Goal: Navigation & Orientation: Find specific page/section

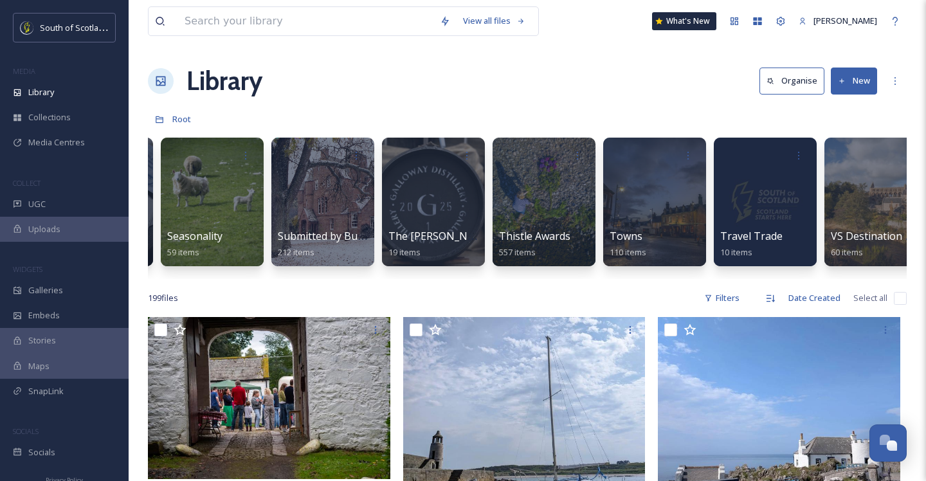
scroll to position [0, 4060]
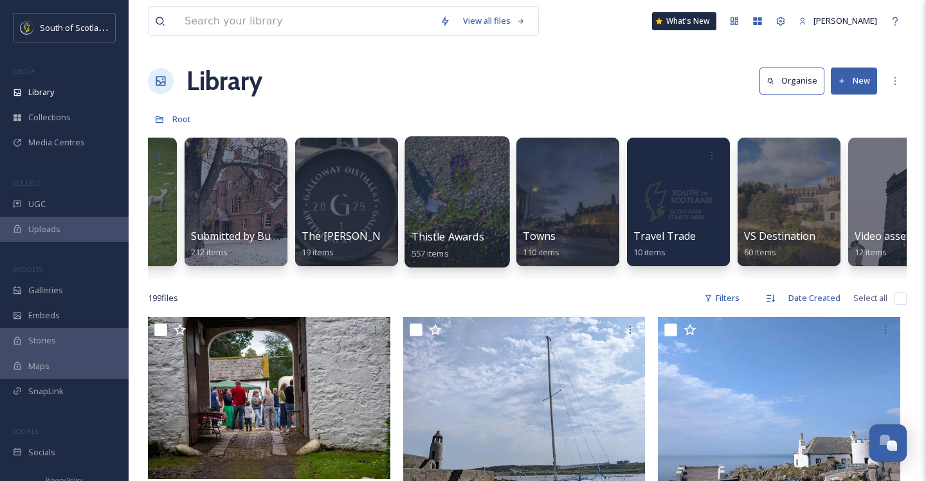
click at [441, 193] on div at bounding box center [456, 201] width 105 height 131
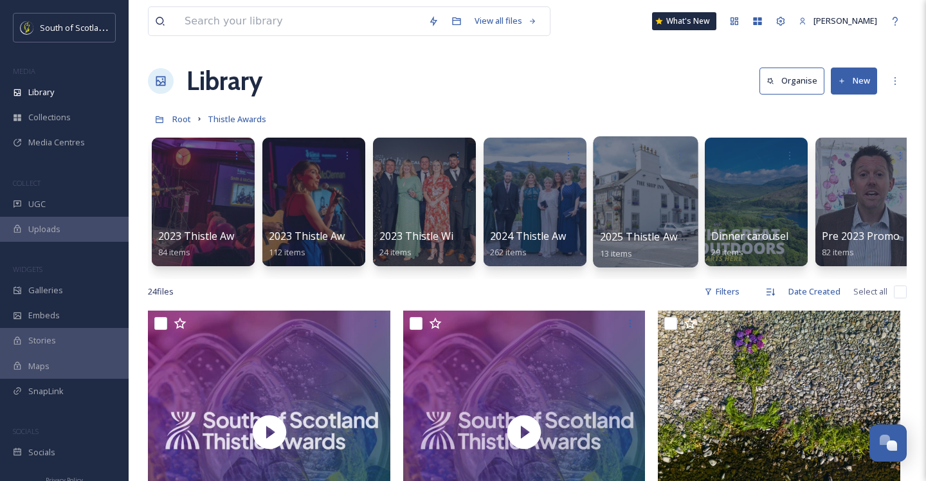
click at [646, 204] on div at bounding box center [645, 201] width 105 height 131
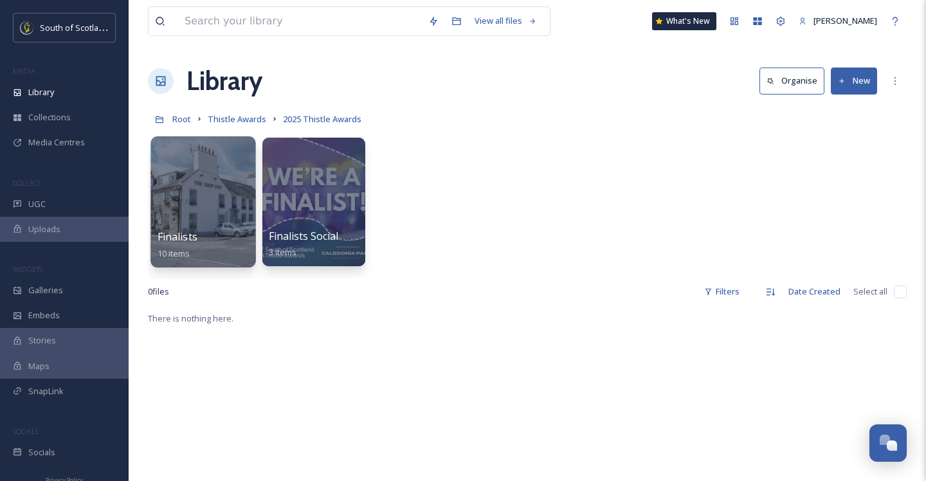
click at [222, 200] on div at bounding box center [202, 201] width 105 height 131
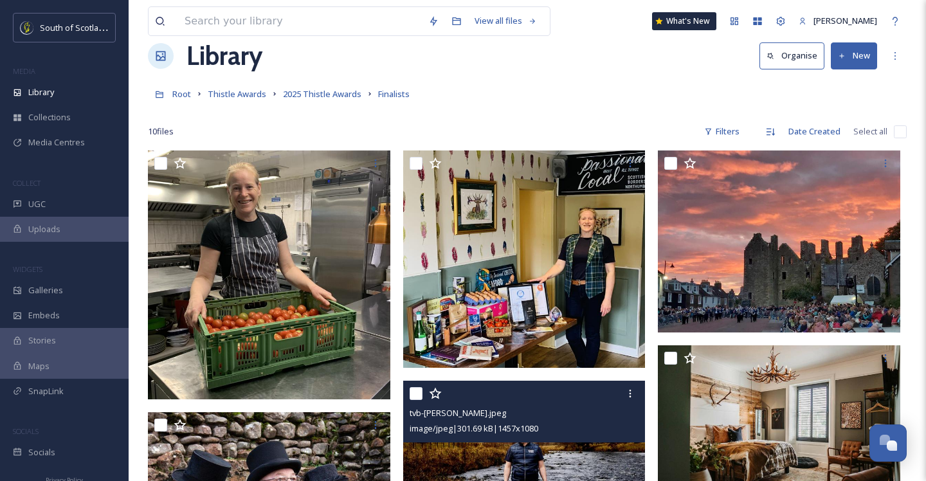
scroll to position [1, 0]
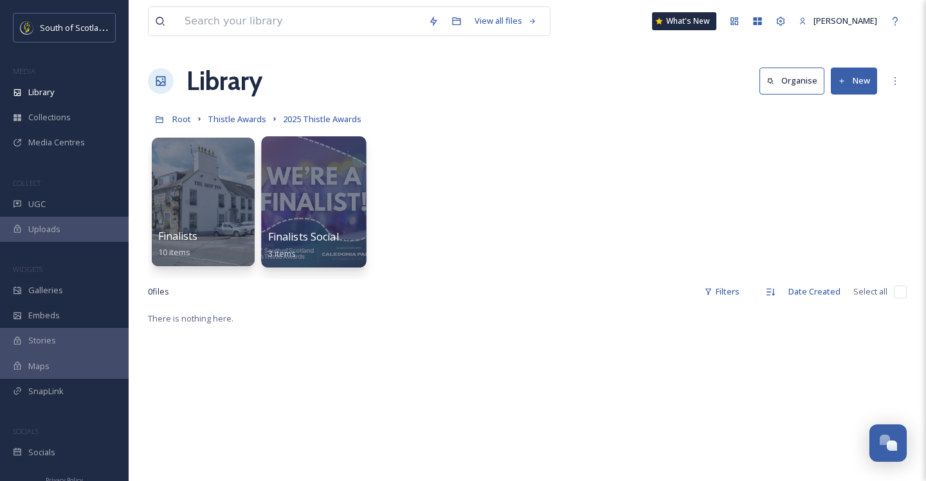
click at [285, 193] on div at bounding box center [313, 201] width 105 height 131
